Goal: Information Seeking & Learning: Find specific fact

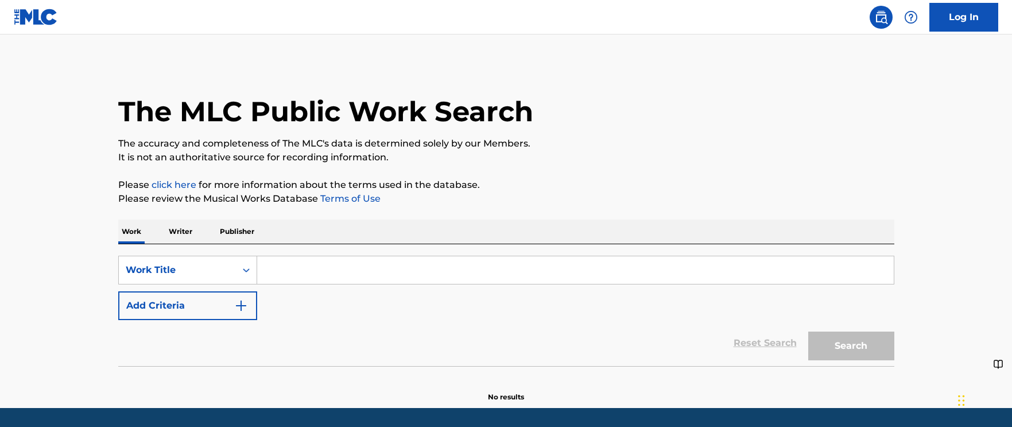
click at [316, 273] on input "Search Form" at bounding box center [575, 270] width 637 height 28
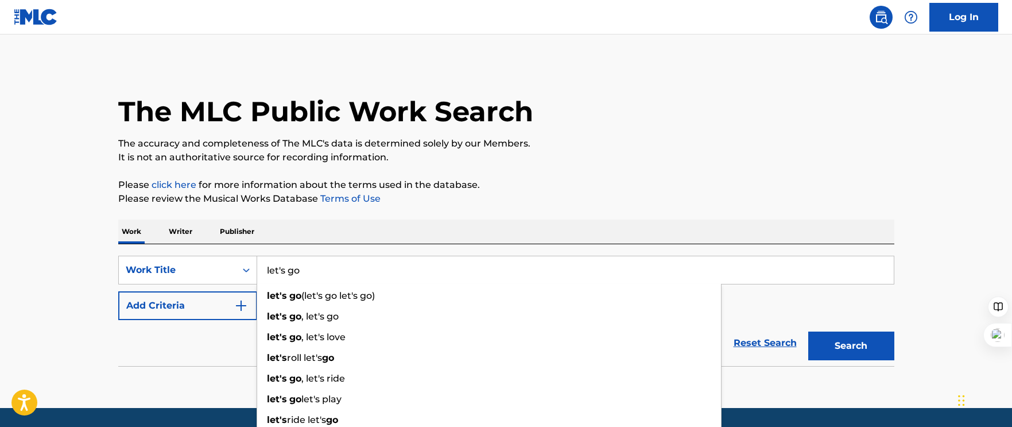
type input "let's go"
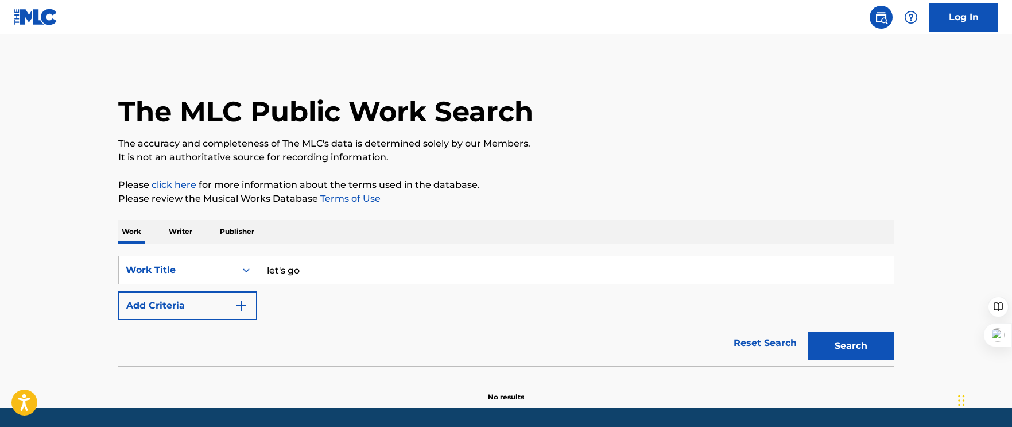
click at [570, 197] on p "Please review the Musical Works Database Terms of Use" at bounding box center [506, 199] width 776 height 14
click at [197, 313] on button "Add Criteria" at bounding box center [187, 305] width 139 height 29
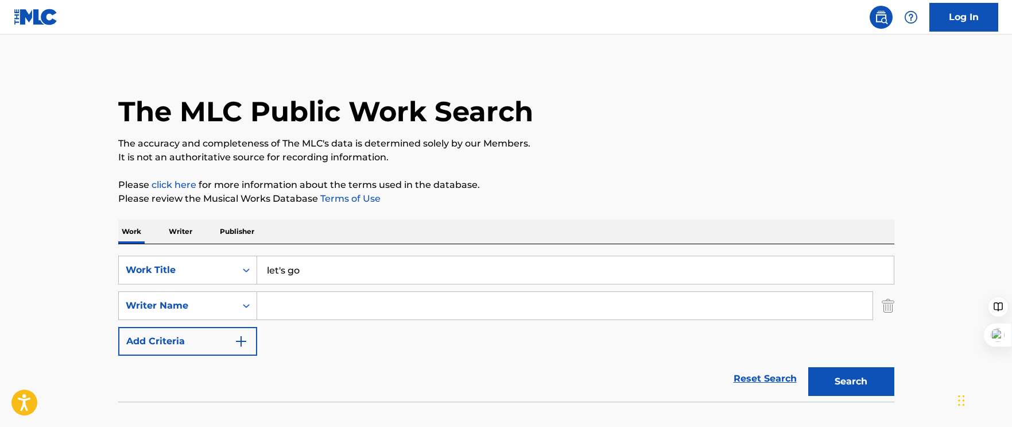
click at [314, 312] on input "Search Form" at bounding box center [564, 306] width 615 height 28
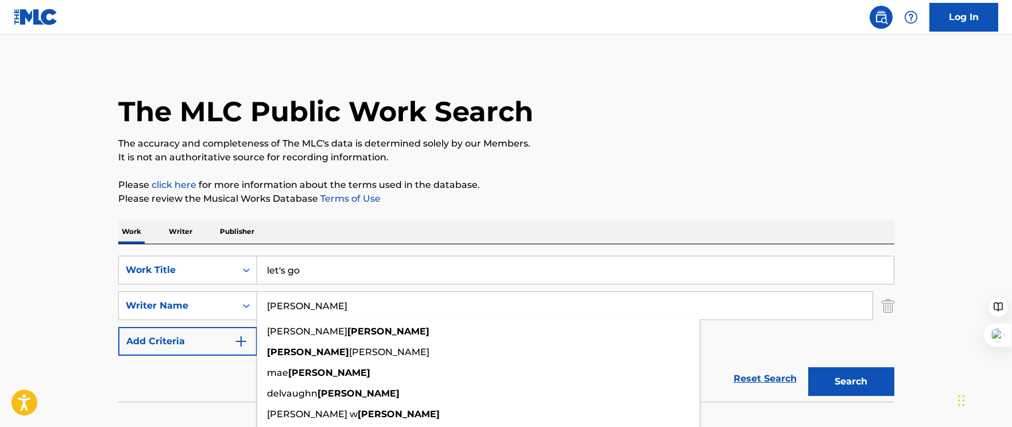
click at [808, 367] on button "Search" at bounding box center [851, 381] width 86 height 29
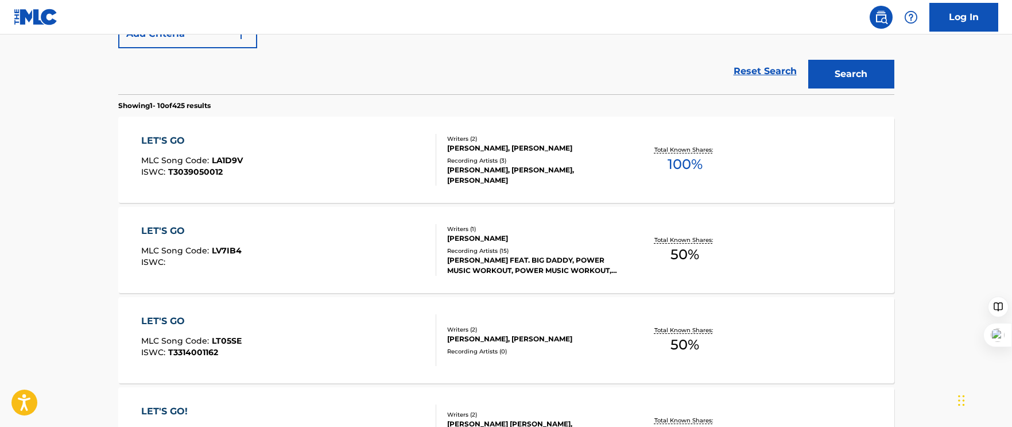
scroll to position [61, 0]
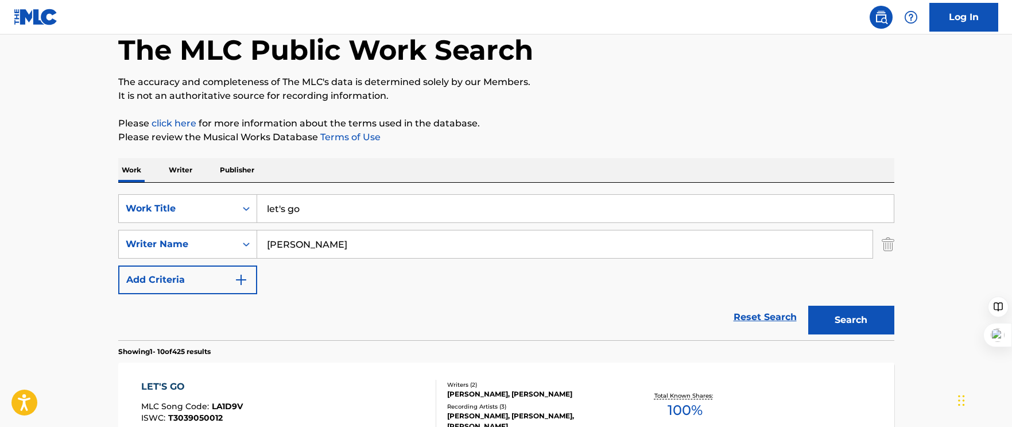
click at [181, 272] on button "Add Criteria" at bounding box center [187, 279] width 139 height 29
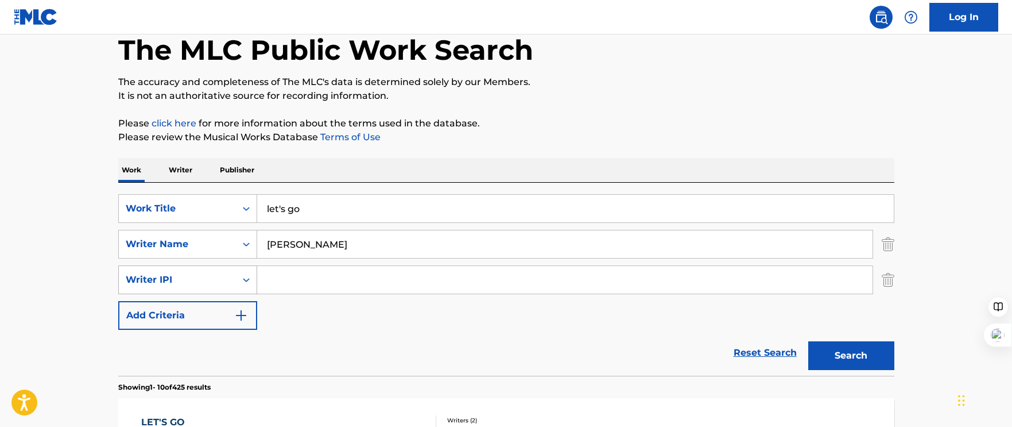
click at [184, 277] on div "Writer IPI" at bounding box center [177, 280] width 103 height 14
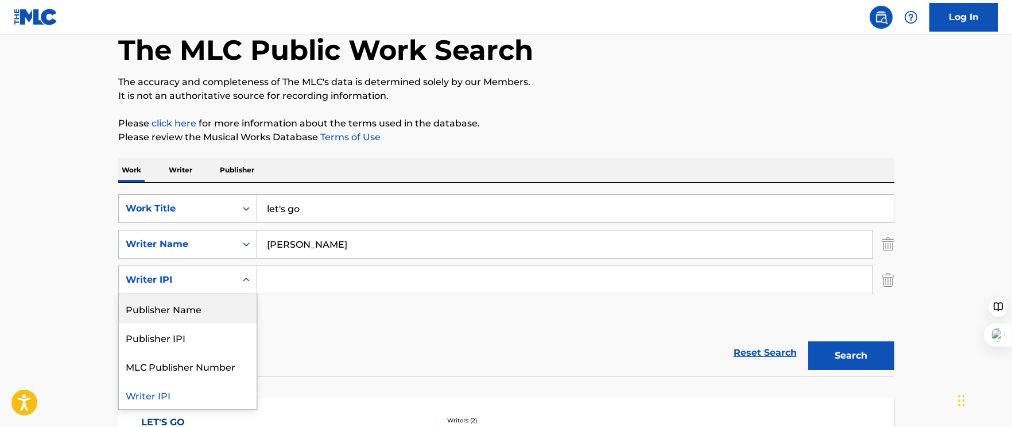
click at [365, 243] on input "[PERSON_NAME]" at bounding box center [564, 244] width 615 height 28
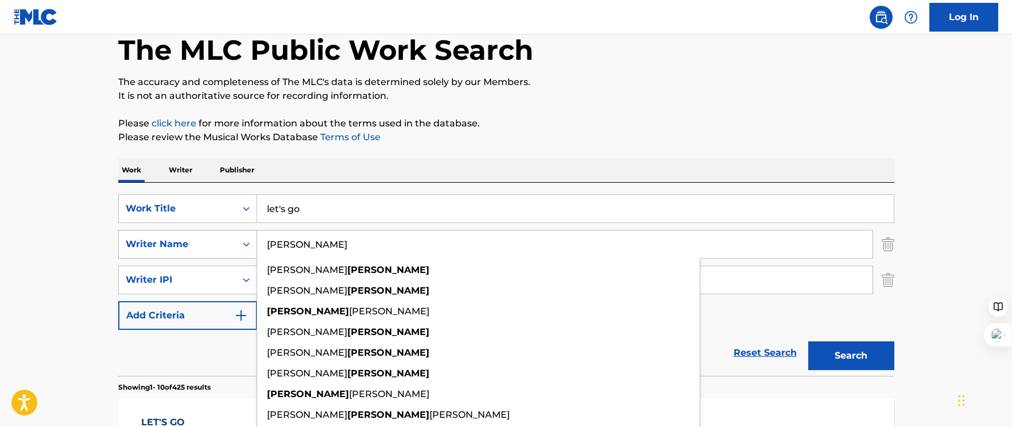
drag, startPoint x: 364, startPoint y: 248, endPoint x: 192, endPoint y: 240, distance: 172.4
click at [194, 241] on div "SearchWithCriteria52af463c-0091-434e-8ed4-ca199b30fd91 Writer Name [PERSON_NAME…" at bounding box center [506, 244] width 776 height 29
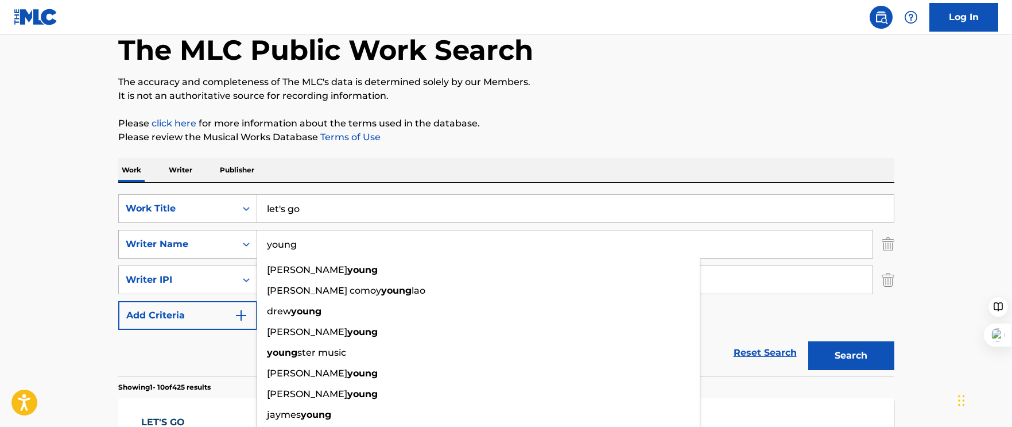
type input "young"
click at [808, 341] on button "Search" at bounding box center [851, 355] width 86 height 29
click at [512, 143] on p "Please review the Musical Works Database Terms of Use" at bounding box center [506, 137] width 776 height 14
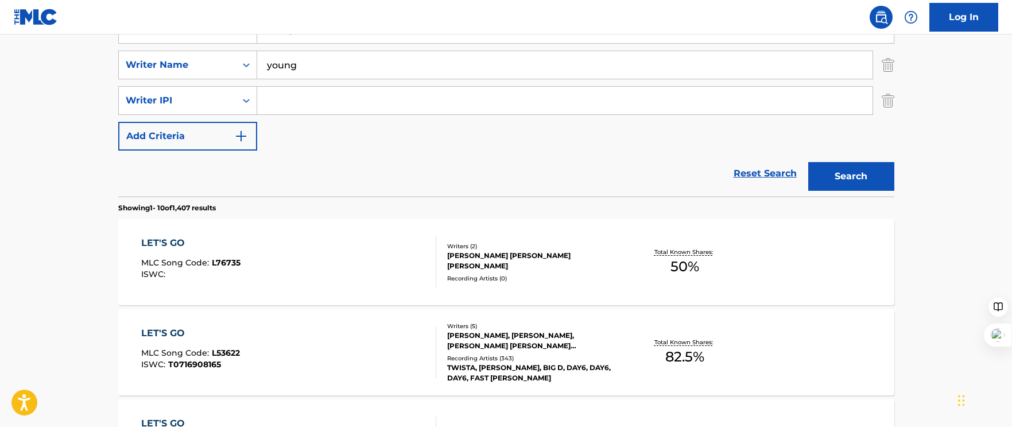
scroll to position [275, 0]
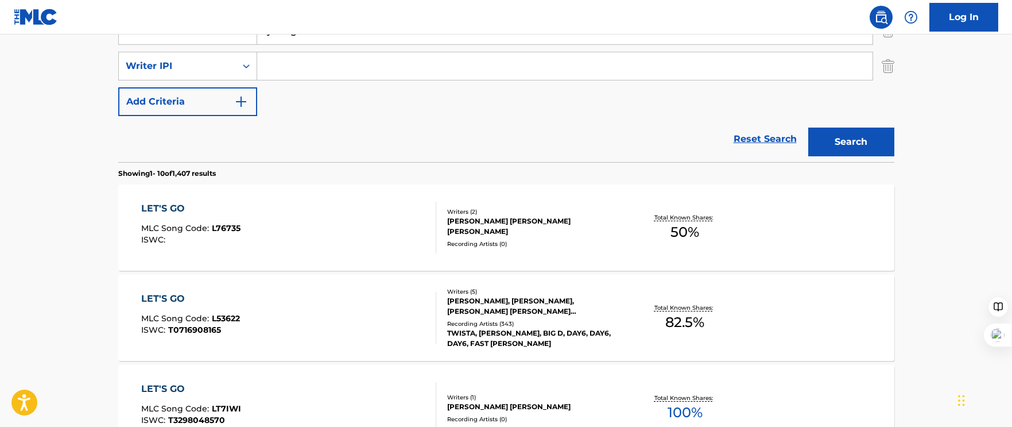
click at [481, 323] on div "Recording Artists ( 343 )" at bounding box center [533, 323] width 173 height 9
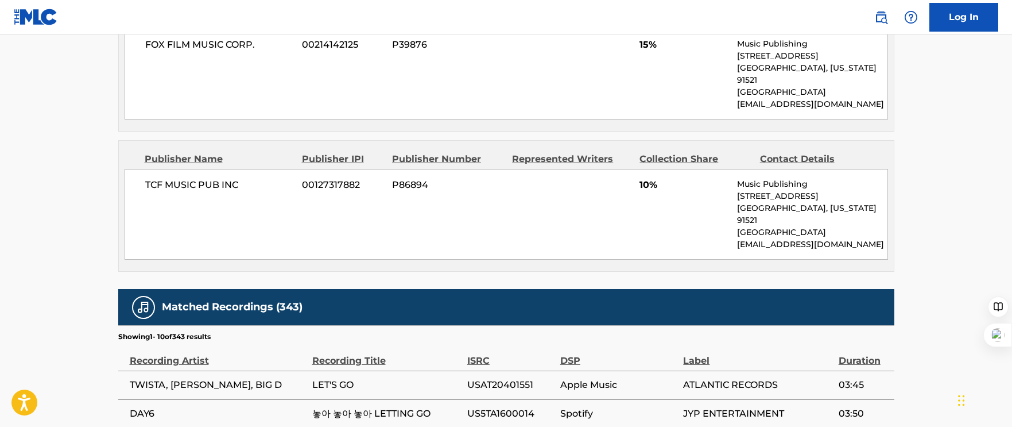
scroll to position [1165, 0]
